Goal: Task Accomplishment & Management: Use online tool/utility

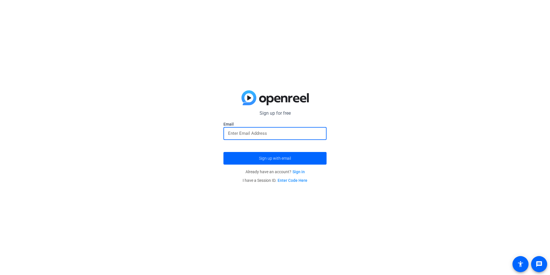
click at [245, 130] on input "email" at bounding box center [275, 133] width 94 height 7
click at [249, 127] on div "سشمشقنخق" at bounding box center [275, 133] width 94 height 13
type input "سشمشقنخ"
type input "s"
click at [223, 152] on button "Sign up with email" at bounding box center [274, 158] width 103 height 13
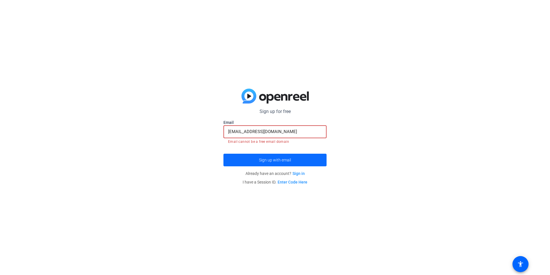
paste input "xaban66319@fanlvr"
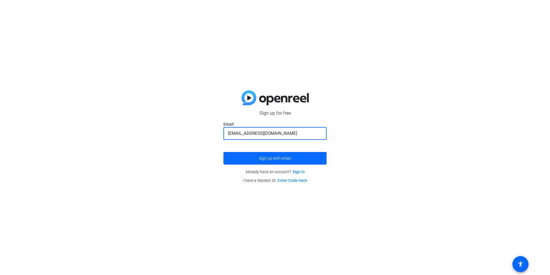
type input "[EMAIL_ADDRESS][DOMAIN_NAME]"
click at [284, 155] on span "submit" at bounding box center [274, 158] width 103 height 14
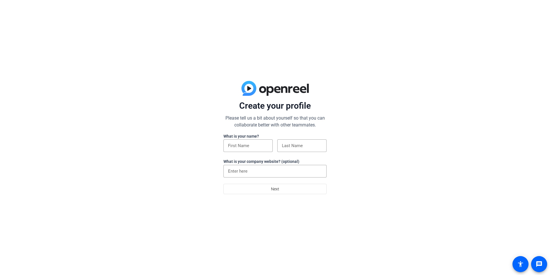
drag, startPoint x: 245, startPoint y: 152, endPoint x: 245, endPoint y: 155, distance: 3.2
click at [245, 155] on div at bounding box center [247, 155] width 49 height 6
click at [246, 149] on div at bounding box center [248, 145] width 40 height 13
drag, startPoint x: 244, startPoint y: 145, endPoint x: 225, endPoint y: 155, distance: 21.3
click at [192, 145] on div "Create your profile Please tell us a bit about yourself so that you can collabo…" at bounding box center [275, 137] width 550 height 275
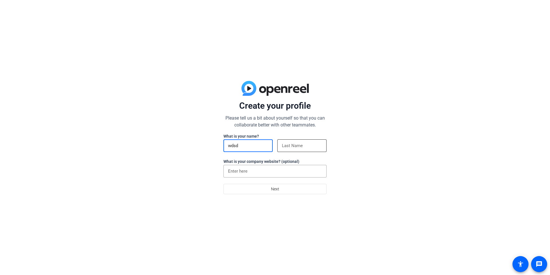
type input "wdsd"
click at [309, 146] on input at bounding box center [302, 145] width 40 height 7
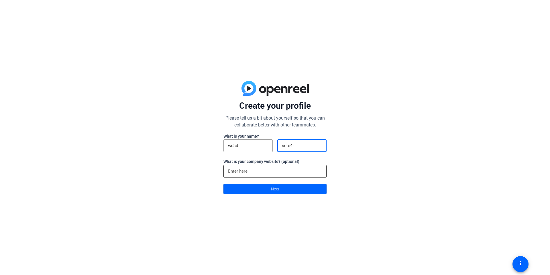
type input "sete4r"
click at [259, 173] on input at bounding box center [275, 171] width 94 height 7
click at [261, 187] on span at bounding box center [275, 189] width 103 height 14
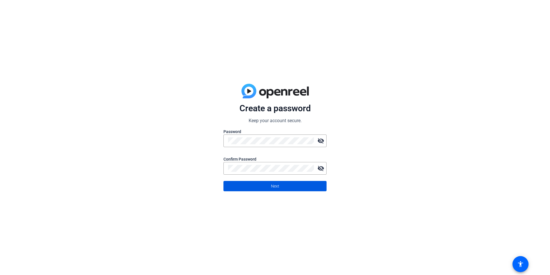
click at [293, 182] on span at bounding box center [275, 186] width 103 height 14
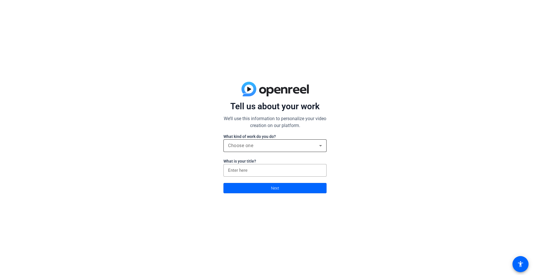
click at [302, 148] on div "Choose one" at bounding box center [273, 145] width 91 height 7
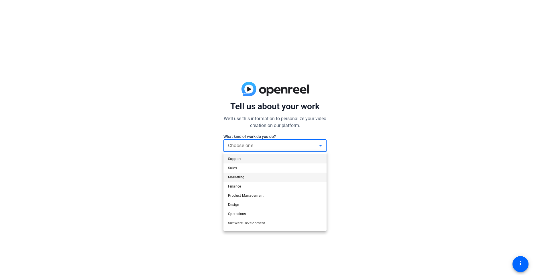
click at [249, 173] on mat-option "Marketing" at bounding box center [274, 176] width 103 height 9
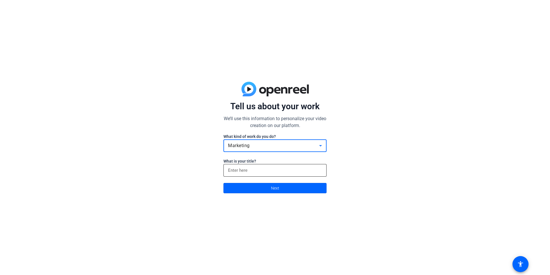
click at [250, 170] on input at bounding box center [275, 170] width 94 height 7
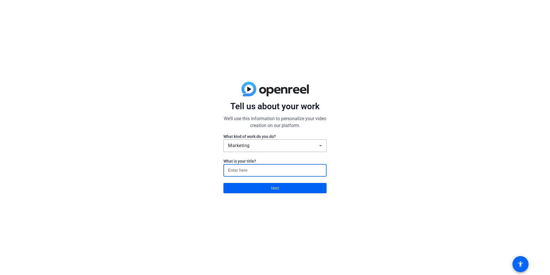
click at [256, 182] on span at bounding box center [275, 188] width 103 height 14
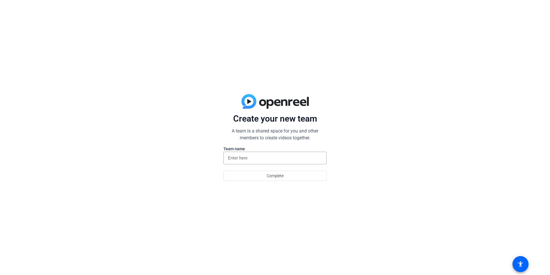
click at [235, 150] on label "Team name" at bounding box center [274, 149] width 103 height 6
click at [238, 154] on input at bounding box center [275, 157] width 94 height 7
click at [259, 177] on span at bounding box center [275, 176] width 103 height 14
click at [250, 158] on input at bounding box center [275, 157] width 94 height 7
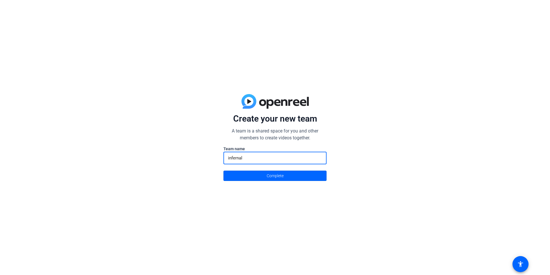
type input "infernal"
click at [223, 170] on button "Complete" at bounding box center [274, 175] width 103 height 10
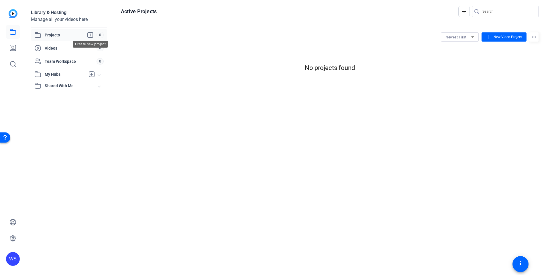
click at [91, 35] on icon at bounding box center [90, 34] width 5 height 5
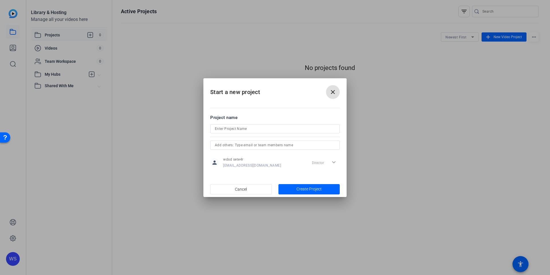
click at [225, 126] on input at bounding box center [275, 128] width 120 height 7
type input "awdsf"
click at [246, 145] on input "text" at bounding box center [275, 144] width 120 height 7
click at [334, 162] on div "Director expand_more" at bounding box center [325, 162] width 30 height 10
click at [312, 167] on div "Director expand_more" at bounding box center [325, 162] width 30 height 10
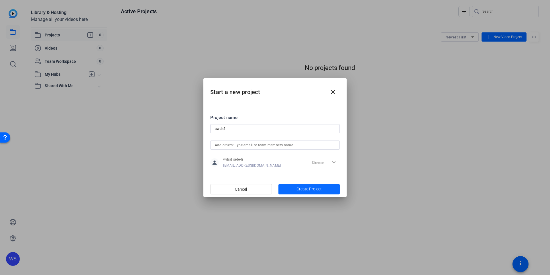
click at [294, 186] on span "button" at bounding box center [309, 189] width 62 height 14
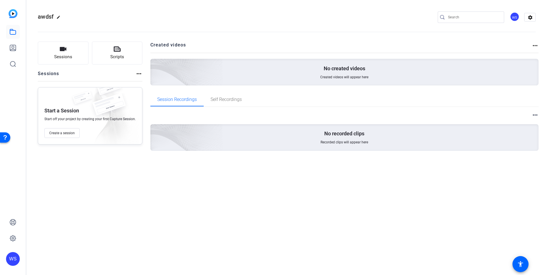
click at [293, 68] on div "No created videos Created videos will appear here" at bounding box center [344, 72] width 388 height 27
click at [307, 61] on div "No created videos Created videos will appear here" at bounding box center [344, 72] width 388 height 27
click at [312, 68] on div "No created videos Created videos will appear here" at bounding box center [344, 72] width 388 height 27
click at [311, 119] on div "more_horiz No recorded clips Recorded clips will appear here" at bounding box center [344, 131] width 388 height 40
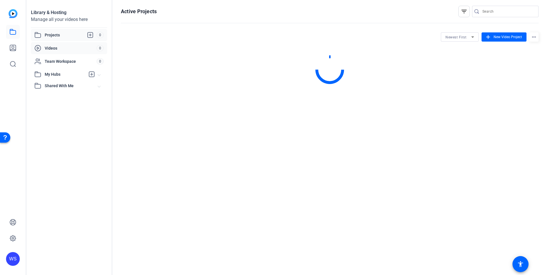
click at [68, 47] on span "Videos" at bounding box center [71, 48] width 52 height 6
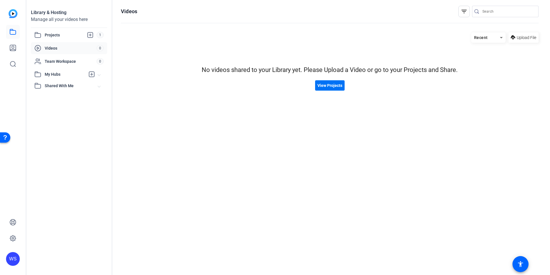
click at [330, 84] on span "View Projects" at bounding box center [329, 85] width 25 height 6
drag, startPoint x: 70, startPoint y: 67, endPoint x: 66, endPoint y: 70, distance: 4.4
drag, startPoint x: 79, startPoint y: 76, endPoint x: 74, endPoint y: 75, distance: 4.3
drag, startPoint x: 71, startPoint y: 80, endPoint x: 63, endPoint y: 82, distance: 8.5
drag, startPoint x: 63, startPoint y: 82, endPoint x: 59, endPoint y: 83, distance: 4.4
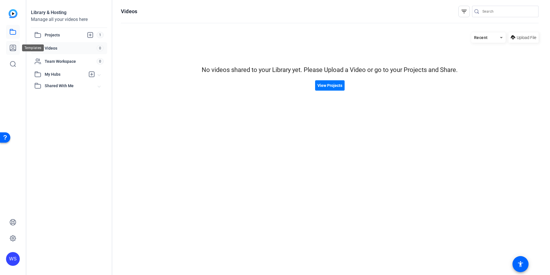
click at [11, 46] on icon at bounding box center [12, 47] width 7 height 7
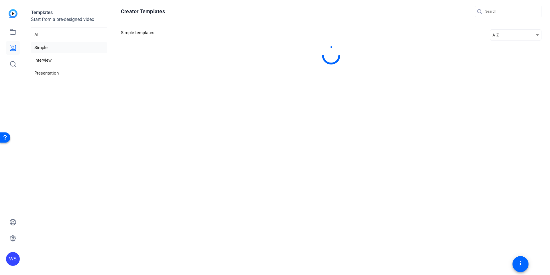
click at [5, 32] on div "WS" at bounding box center [13, 137] width 26 height 275
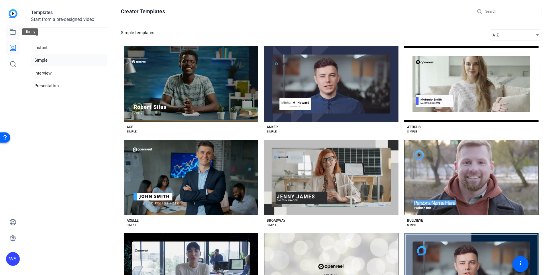
click at [9, 33] on link at bounding box center [13, 32] width 14 height 14
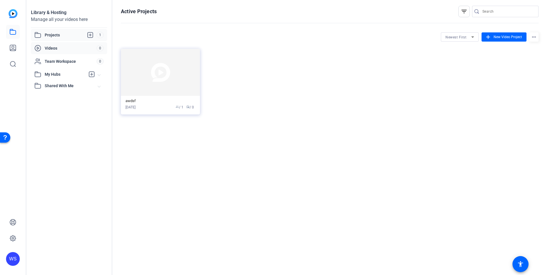
click at [99, 47] on span "0" at bounding box center [100, 48] width 7 height 6
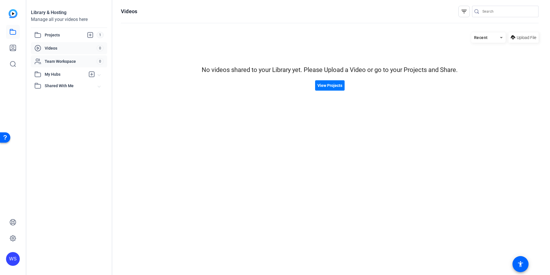
click at [91, 61] on span "Team Workspace" at bounding box center [71, 61] width 52 height 6
click at [90, 46] on div "Create new project" at bounding box center [90, 44] width 35 height 7
click at [91, 47] on span "Videos" at bounding box center [71, 48] width 52 height 6
click at [319, 85] on span "View Projects" at bounding box center [329, 85] width 25 height 6
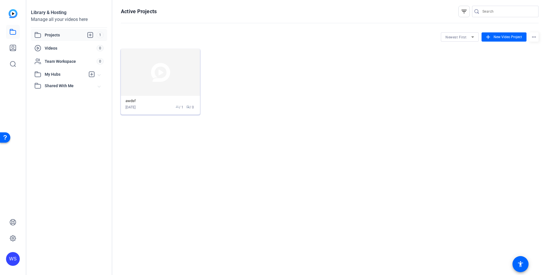
click at [123, 63] on img at bounding box center [160, 72] width 79 height 47
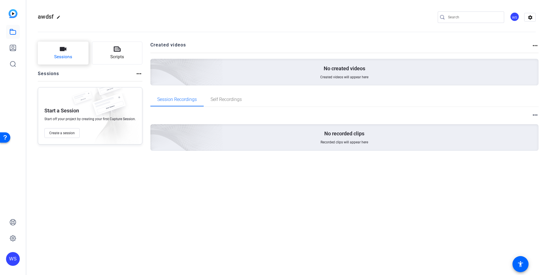
click at [80, 56] on button "Sessions" at bounding box center [63, 53] width 51 height 23
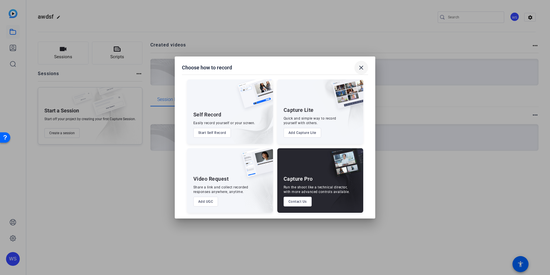
click at [359, 67] on mat-icon "close" at bounding box center [361, 67] width 7 height 7
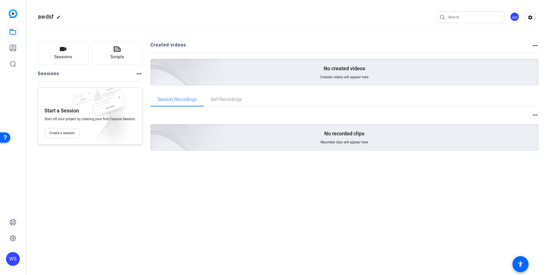
click at [137, 74] on mat-icon "more_horiz" at bounding box center [138, 73] width 7 height 7
click at [137, 74] on div at bounding box center [275, 137] width 550 height 275
click at [81, 58] on button "Sessions" at bounding box center [63, 53] width 51 height 23
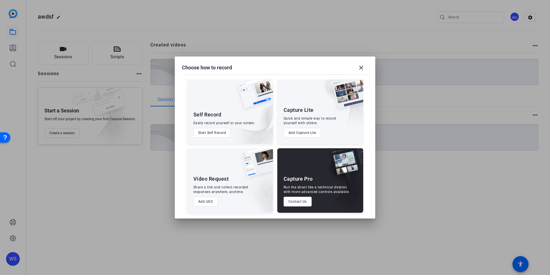
click at [213, 110] on div "Self Record Easily record yourself or your screen. Start Self Record" at bounding box center [230, 111] width 86 height 64
click at [221, 131] on button "Start Self Record" at bounding box center [212, 133] width 38 height 10
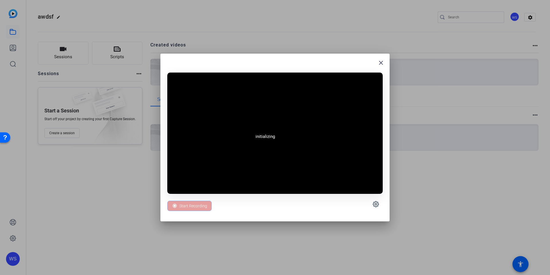
drag, startPoint x: 276, startPoint y: 138, endPoint x: 309, endPoint y: 120, distance: 38.2
click at [276, 138] on video at bounding box center [274, 132] width 215 height 121
click at [381, 63] on mat-icon "close" at bounding box center [380, 62] width 7 height 7
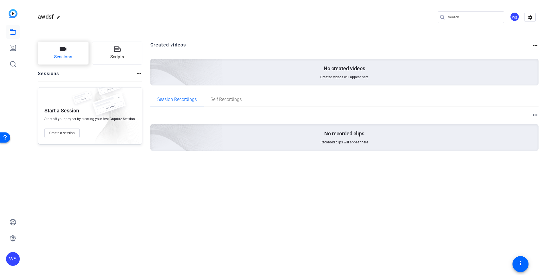
click at [77, 57] on button "Sessions" at bounding box center [63, 53] width 51 height 23
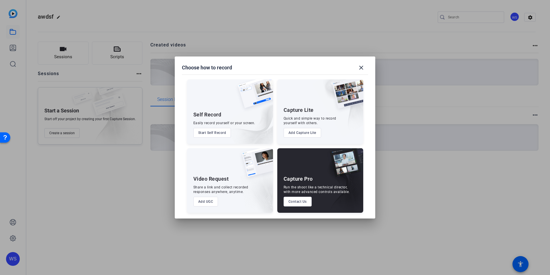
click at [212, 200] on button "Add UGC" at bounding box center [205, 201] width 25 height 10
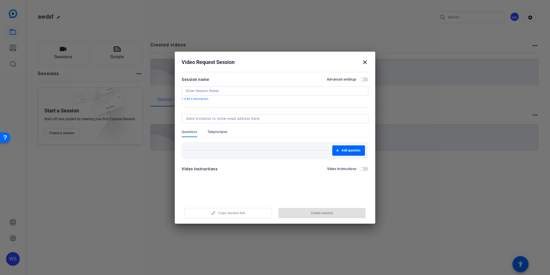
click at [218, 88] on input at bounding box center [275, 90] width 178 height 5
click at [367, 62] on mat-icon "close" at bounding box center [364, 62] width 7 height 7
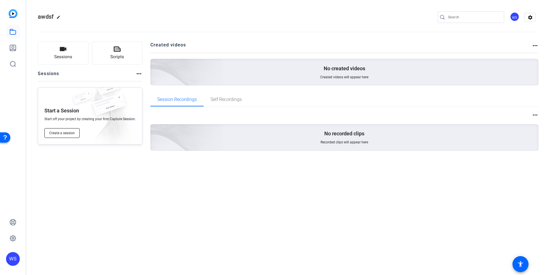
click at [63, 134] on span "Create a session" at bounding box center [61, 133] width 25 height 5
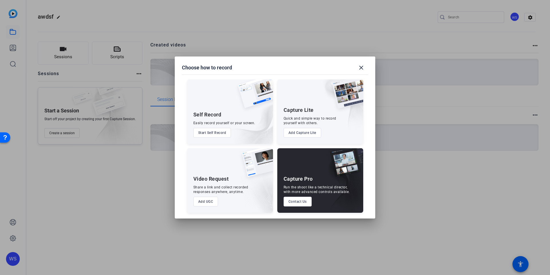
click at [306, 133] on button "Add Capture Lite" at bounding box center [303, 133] width 38 height 10
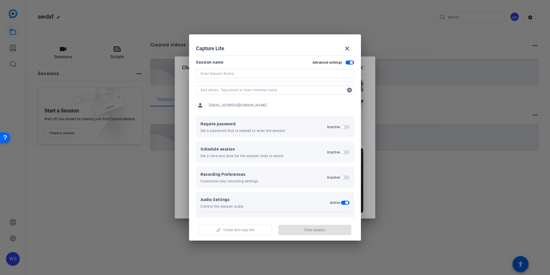
click at [241, 72] on input at bounding box center [274, 73] width 149 height 7
type input "aergad"
click at [242, 93] on input "text" at bounding box center [271, 89] width 143 height 7
type input "adsfaw"
click at [346, 89] on mat-icon "add_circle" at bounding box center [349, 89] width 9 height 9
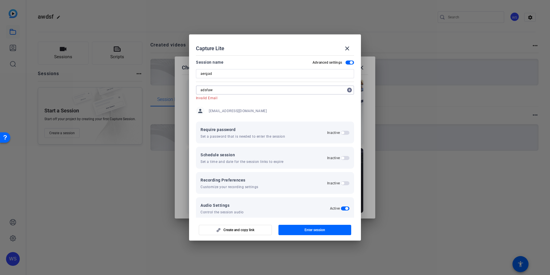
click at [345, 89] on mat-icon "add_circle" at bounding box center [349, 89] width 9 height 9
click at [346, 89] on mat-icon "add_circle" at bounding box center [349, 89] width 9 height 9
drag, startPoint x: 258, startPoint y: 88, endPoint x: 111, endPoint y: 82, distance: 147.6
click at [127, 82] on div "Choose how to record close Self Record Easily record yourself or your screen. S…" at bounding box center [275, 137] width 550 height 275
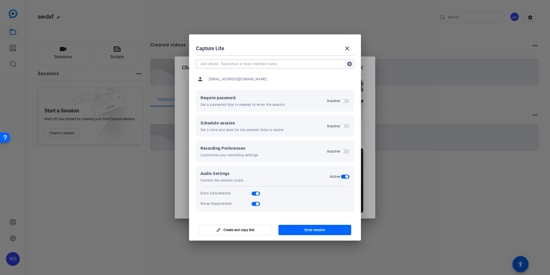
scroll to position [26, 0]
click at [329, 232] on span "button" at bounding box center [314, 230] width 73 height 14
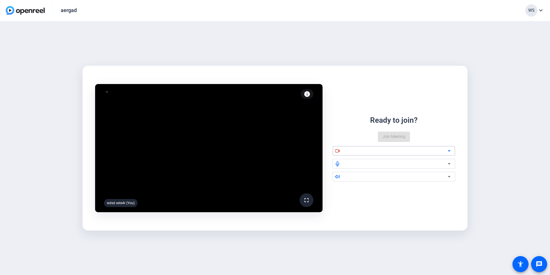
click at [357, 151] on div at bounding box center [395, 150] width 103 height 7
click at [351, 154] on div at bounding box center [397, 151] width 106 height 10
